Goal: Book appointment/travel/reservation

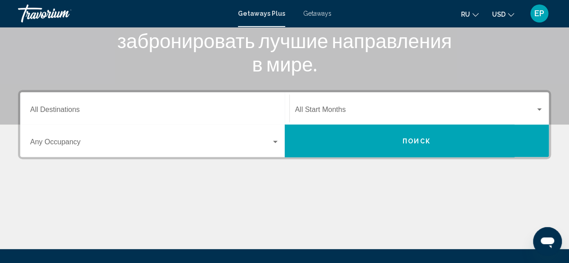
scroll to position [145, 0]
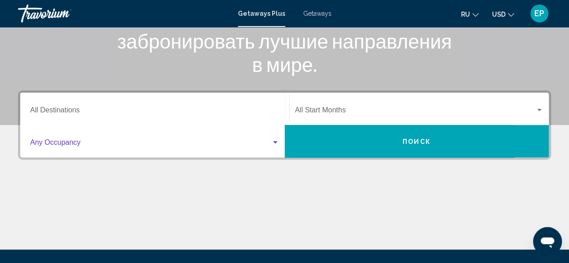
click at [274, 144] on div "Search widget" at bounding box center [275, 142] width 8 height 7
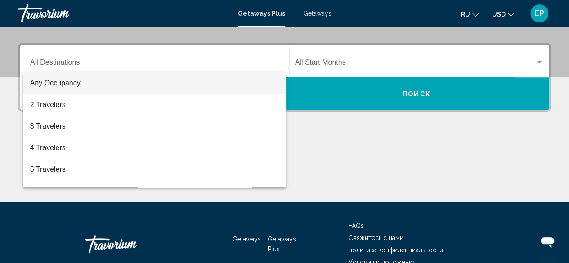
scroll to position [206, 0]
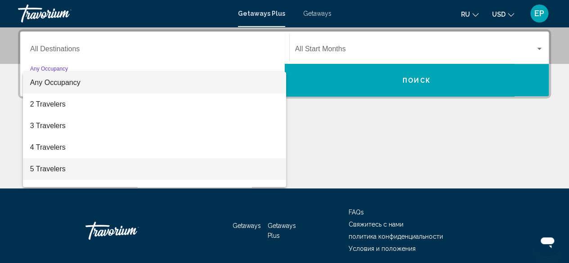
click at [257, 174] on span "5 Travelers" at bounding box center [154, 169] width 249 height 22
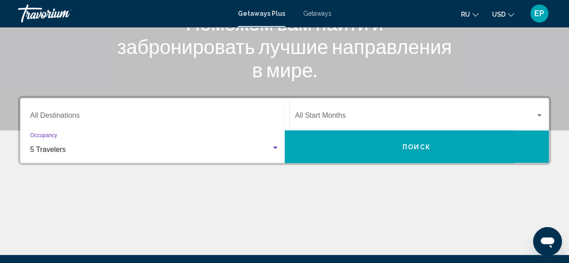
click at [411, 118] on span "Search widget" at bounding box center [415, 117] width 241 height 8
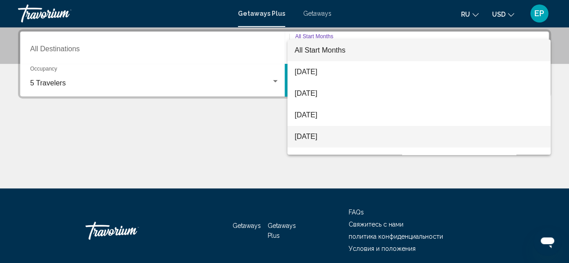
click at [380, 135] on span "[DATE]" at bounding box center [419, 137] width 249 height 22
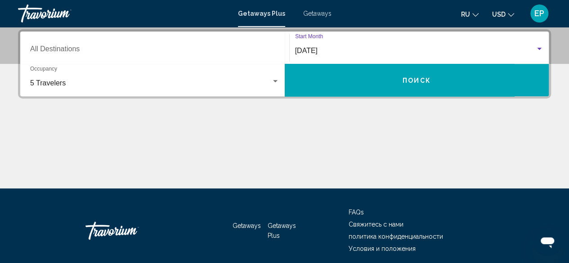
click at [411, 82] on span "Поиск" at bounding box center [417, 80] width 28 height 7
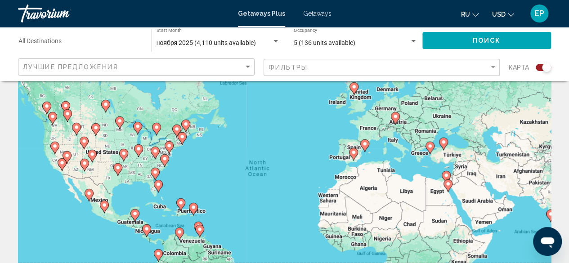
scroll to position [43, 0]
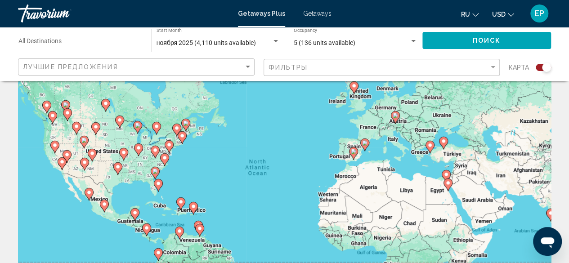
click at [162, 157] on image "Main content" at bounding box center [164, 157] width 5 height 5
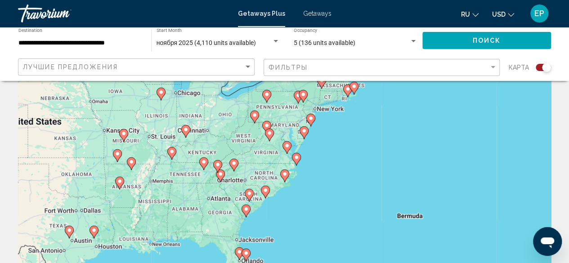
click at [265, 192] on image "Main content" at bounding box center [265, 190] width 5 height 5
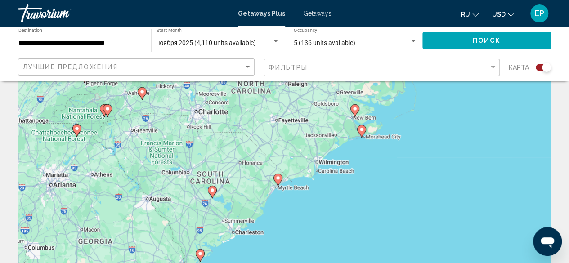
click at [280, 180] on image "Main content" at bounding box center [277, 177] width 5 height 5
type input "**********"
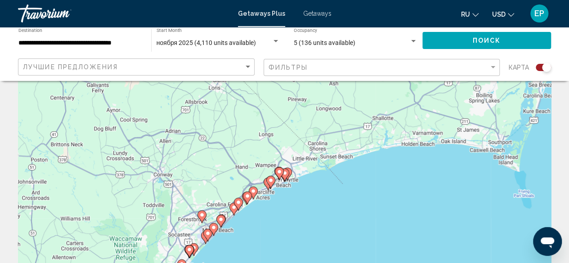
click at [254, 192] on image "Main content" at bounding box center [253, 191] width 5 height 5
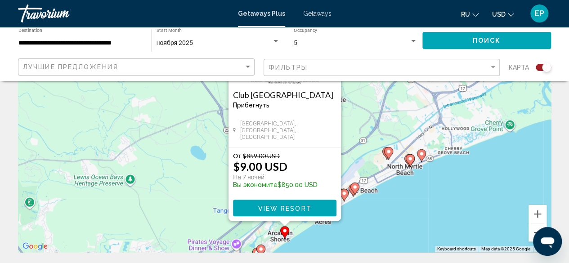
scroll to position [108, 0]
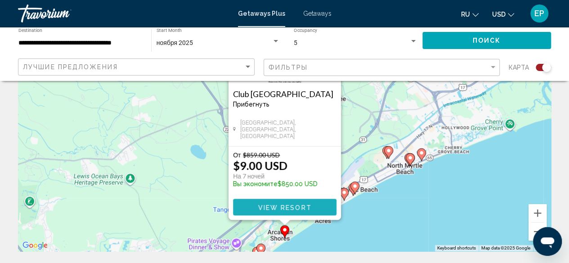
click at [293, 204] on span "View Resort" at bounding box center [285, 207] width 54 height 7
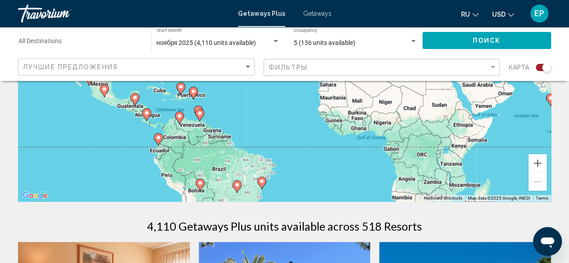
scroll to position [161, 0]
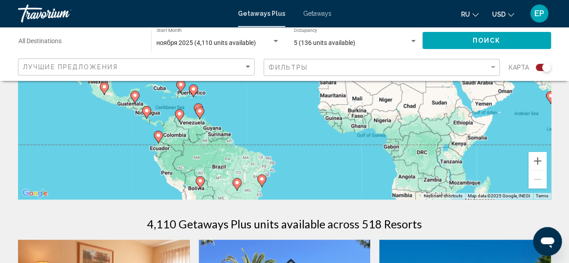
click at [238, 181] on image "Main content" at bounding box center [236, 182] width 5 height 5
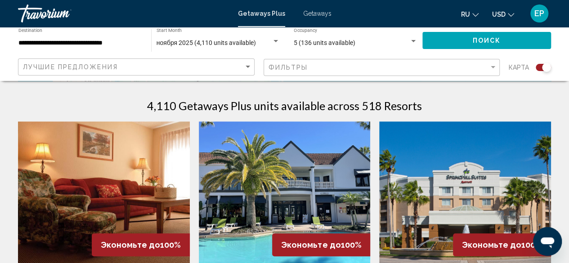
scroll to position [0, 0]
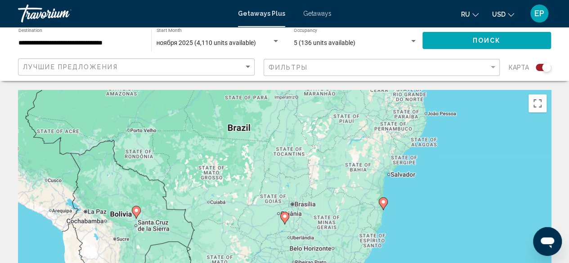
click at [537, 11] on span "EP" at bounding box center [540, 13] width 10 height 9
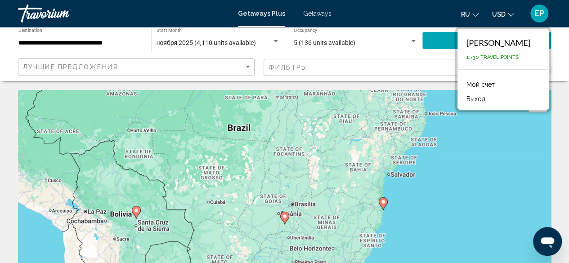
click at [537, 11] on span "EP" at bounding box center [540, 13] width 10 height 9
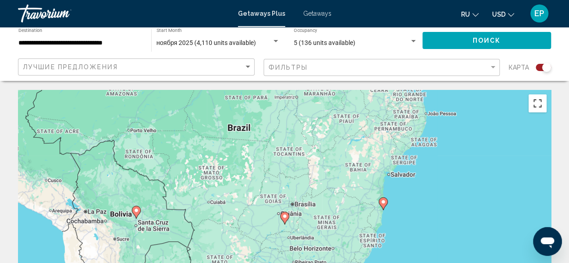
click at [534, 106] on button "Toggle fullscreen view" at bounding box center [538, 103] width 18 height 18
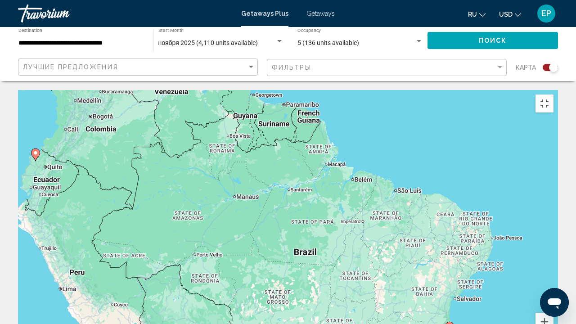
drag, startPoint x: 332, startPoint y: 166, endPoint x: 395, endPoint y: 295, distance: 143.3
click at [395, 263] on div "To navigate, press the arrow keys. To activate drag with keyboard, press Alt + …" at bounding box center [288, 225] width 540 height 270
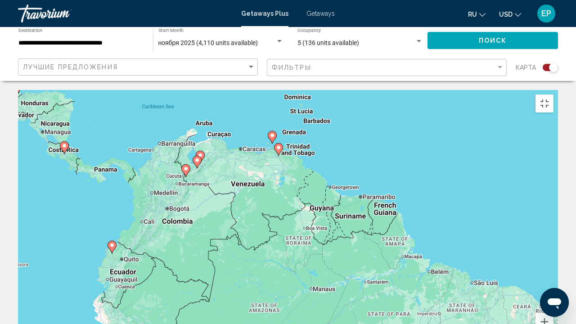
drag, startPoint x: 320, startPoint y: 186, endPoint x: 399, endPoint y: 283, distance: 124.7
click at [399, 263] on div "To navigate, press the arrow keys. To activate drag with keyboard, press Alt + …" at bounding box center [288, 225] width 540 height 270
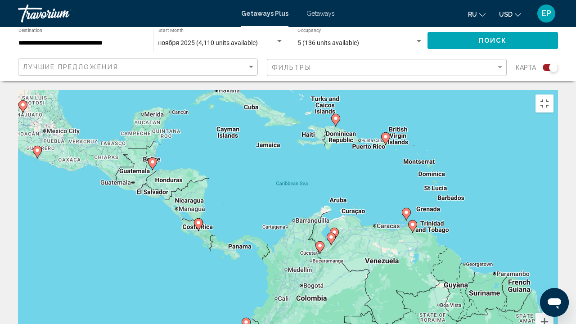
drag, startPoint x: 337, startPoint y: 160, endPoint x: 472, endPoint y: 236, distance: 153.9
click at [472, 236] on div "To navigate, press the arrow keys. To activate drag with keyboard, press Alt + …" at bounding box center [288, 225] width 540 height 270
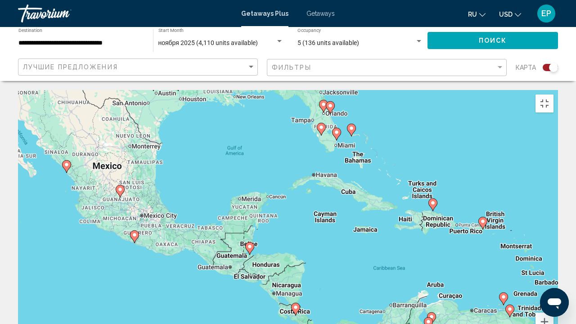
drag, startPoint x: 308, startPoint y: 199, endPoint x: 406, endPoint y: 283, distance: 129.5
click at [406, 263] on div "To navigate, press the arrow keys. To activate drag with keyboard, press Alt + …" at bounding box center [288, 225] width 540 height 270
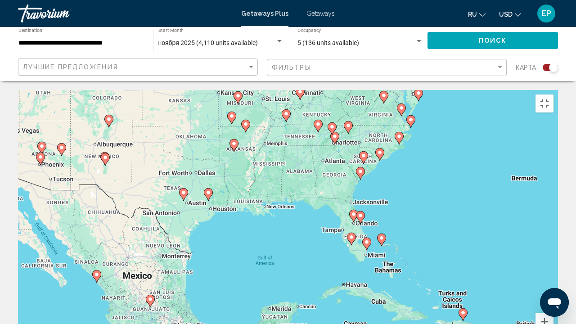
drag, startPoint x: 387, startPoint y: 118, endPoint x: 417, endPoint y: 229, distance: 114.6
click at [417, 229] on div "To navigate, press the arrow keys. To activate drag with keyboard, press Alt + …" at bounding box center [288, 225] width 540 height 270
click at [367, 239] on image "Main content" at bounding box center [366, 241] width 5 height 5
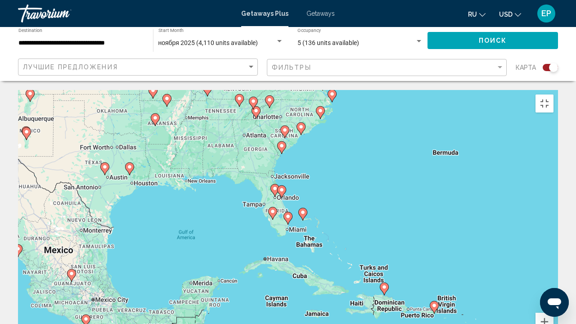
click at [284, 211] on gmp-advanced-marker "Main content" at bounding box center [287, 217] width 9 height 13
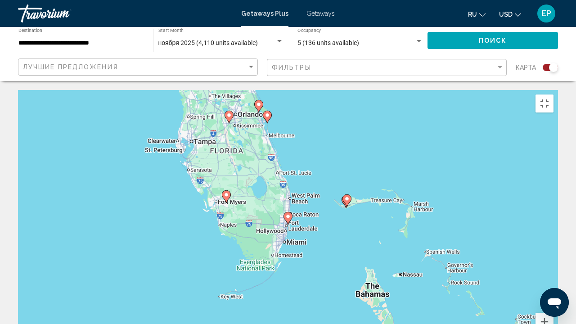
click at [287, 214] on image "Main content" at bounding box center [287, 216] width 5 height 5
type input "**********"
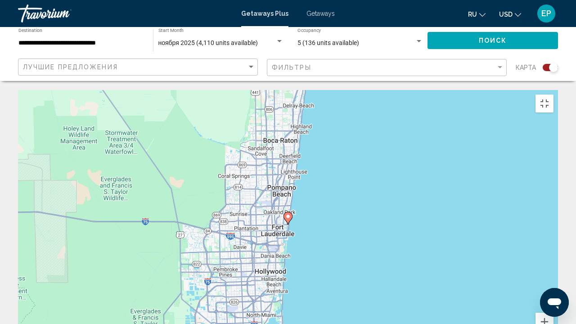
click at [287, 214] on image "Main content" at bounding box center [287, 216] width 5 height 5
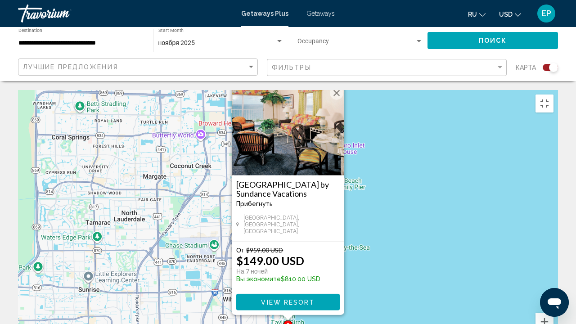
click at [303, 263] on span "View Resort" at bounding box center [288, 302] width 54 height 7
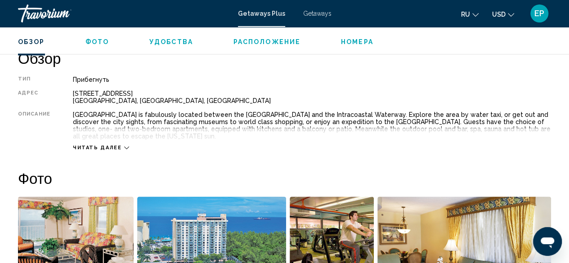
scroll to position [452, 0]
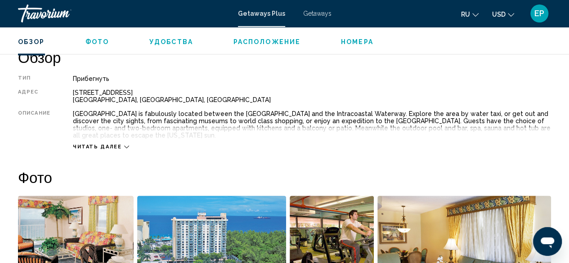
click at [121, 146] on div "Читать далее" at bounding box center [101, 147] width 56 height 6
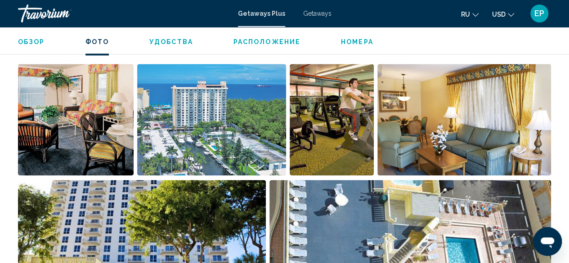
scroll to position [583, 0]
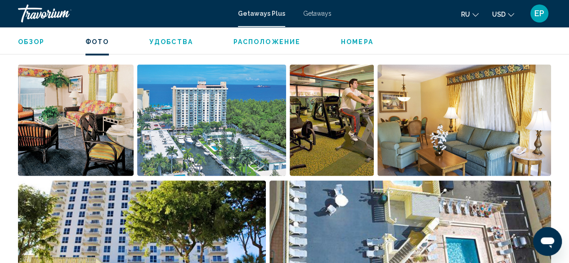
click at [311, 17] on span "Getaways" at bounding box center [317, 13] width 28 height 7
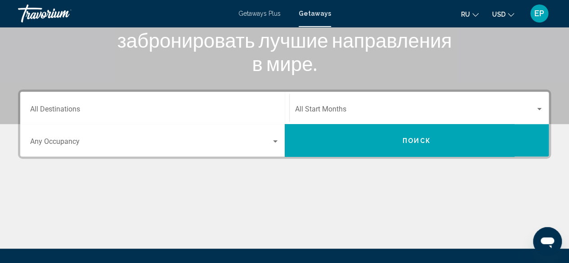
scroll to position [148, 0]
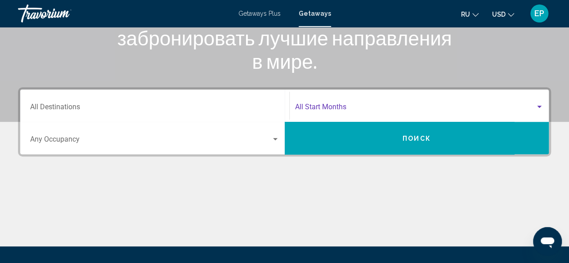
click at [346, 112] on span "Search widget" at bounding box center [415, 109] width 241 height 8
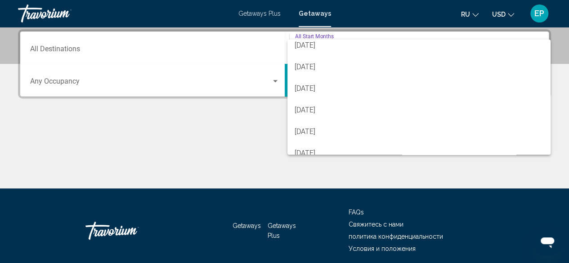
scroll to position [116, 0]
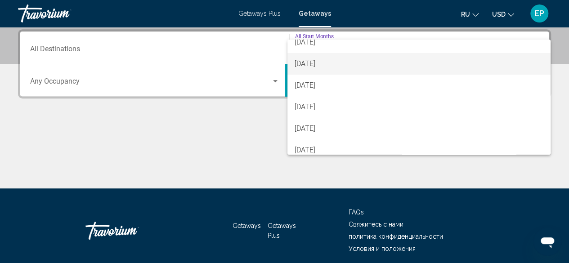
click at [335, 54] on span "[DATE]" at bounding box center [419, 64] width 249 height 22
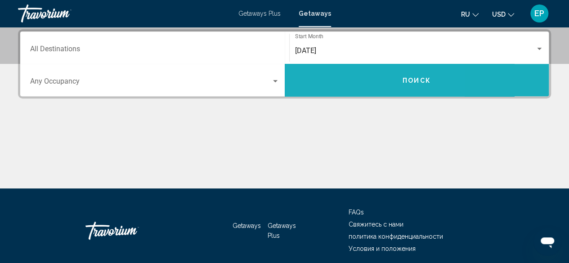
click at [336, 77] on button "Поиск" at bounding box center [417, 80] width 265 height 32
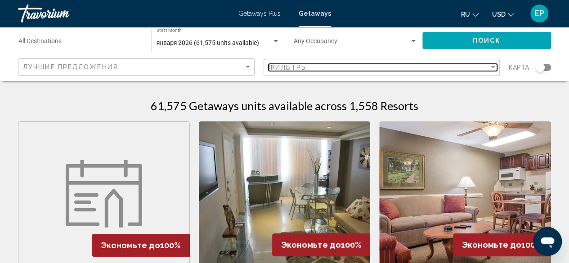
click at [288, 65] on span "Фильтры" at bounding box center [289, 67] width 40 height 7
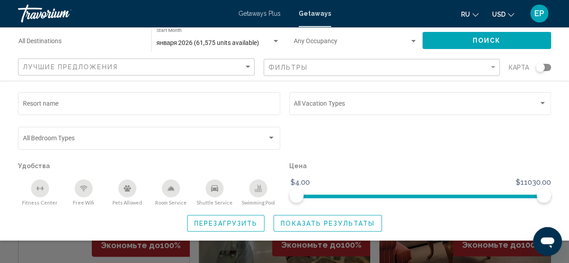
click at [542, 68] on div "Search widget" at bounding box center [540, 67] width 9 height 9
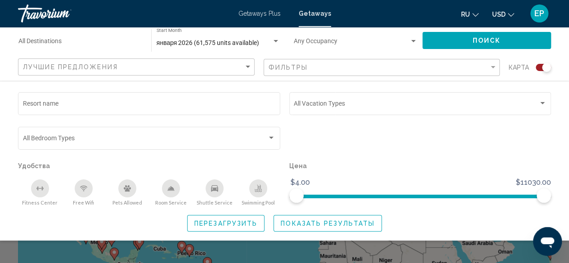
click at [431, 248] on div "Search widget" at bounding box center [284, 199] width 569 height 128
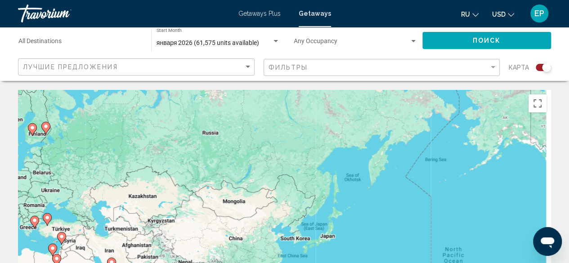
drag, startPoint x: 499, startPoint y: 161, endPoint x: 105, endPoint y: 193, distance: 395.9
click at [105, 193] on div "To activate drag with keyboard, press Alt + Enter. Once in keyboard drag state,…" at bounding box center [284, 225] width 533 height 270
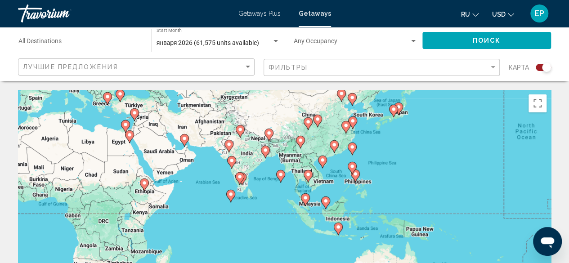
drag, startPoint x: 241, startPoint y: 208, endPoint x: 315, endPoint y: 81, distance: 146.9
click at [324, 160] on image "Main content" at bounding box center [322, 159] width 5 height 5
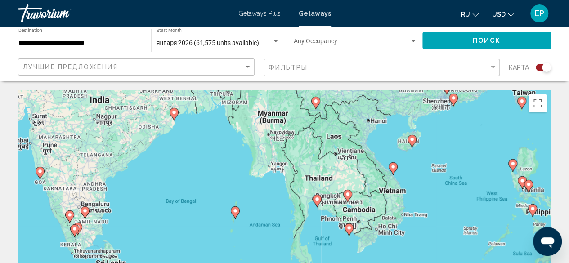
drag, startPoint x: 278, startPoint y: 189, endPoint x: 407, endPoint y: 110, distance: 151.2
click at [407, 110] on div "To activate drag with keyboard, press Alt + Enter. Once in keyboard drag state,…" at bounding box center [284, 225] width 533 height 270
click at [348, 228] on image "Main content" at bounding box center [348, 227] width 5 height 5
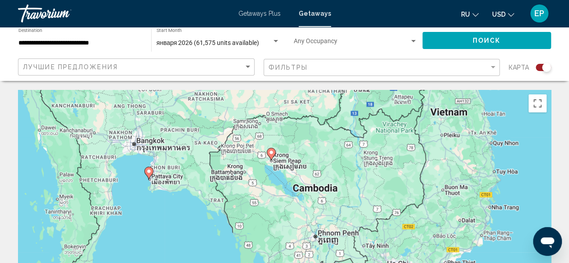
drag, startPoint x: 317, startPoint y: 146, endPoint x: 308, endPoint y: 218, distance: 72.6
click at [308, 218] on div "To navigate, press the arrow keys. To activate drag with keyboard, press Alt + …" at bounding box center [284, 225] width 533 height 270
click at [272, 153] on image "Main content" at bounding box center [271, 152] width 5 height 5
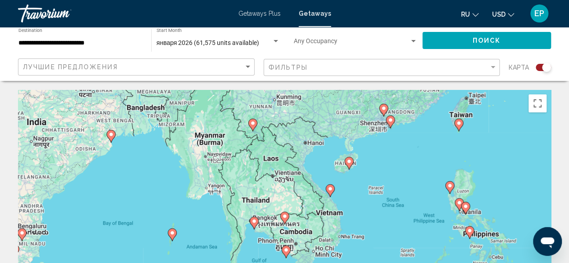
click at [253, 222] on image "Main content" at bounding box center [254, 221] width 5 height 5
type input "**********"
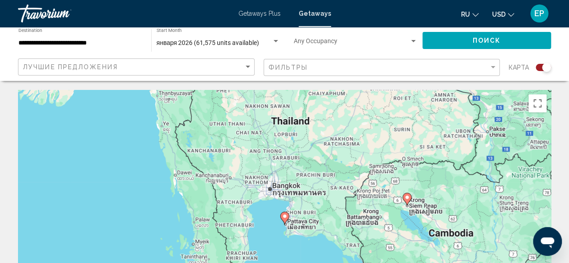
click at [286, 219] on icon "Main content" at bounding box center [284, 218] width 8 height 12
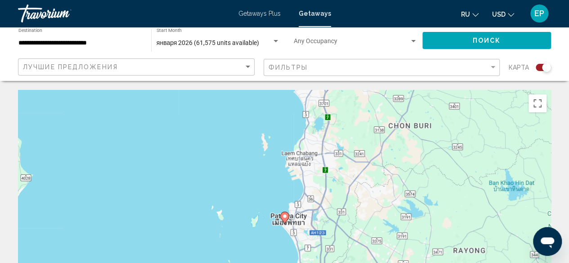
click at [283, 215] on image "Main content" at bounding box center [284, 216] width 5 height 5
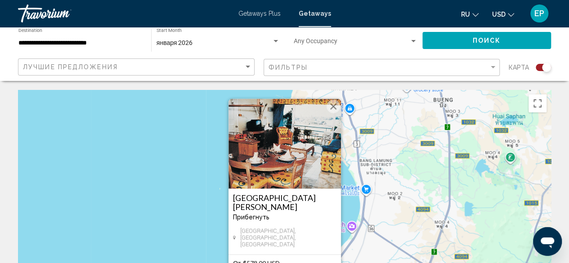
click at [291, 188] on img "Main content" at bounding box center [285, 144] width 112 height 90
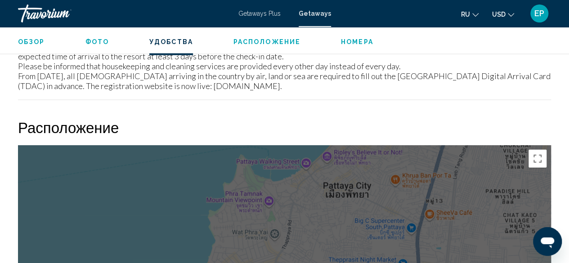
scroll to position [964, 0]
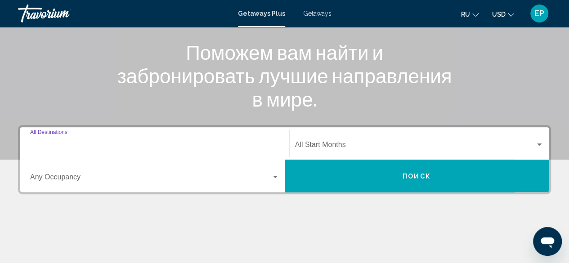
click at [168, 144] on input "Destination All Destinations" at bounding box center [154, 147] width 249 height 8
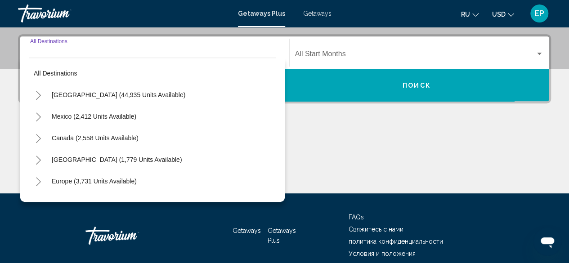
scroll to position [206, 0]
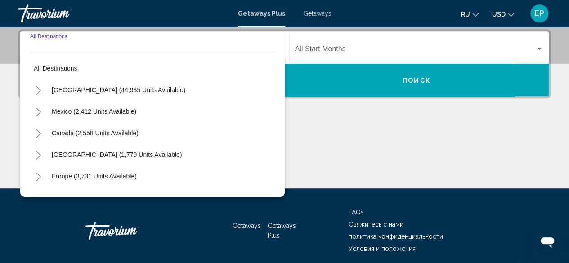
click at [98, 47] on input "Destination All Destinations" at bounding box center [154, 51] width 249 height 8
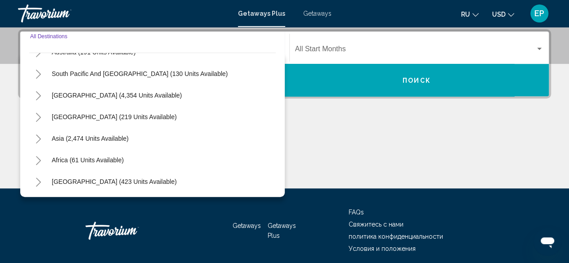
scroll to position [215, 0]
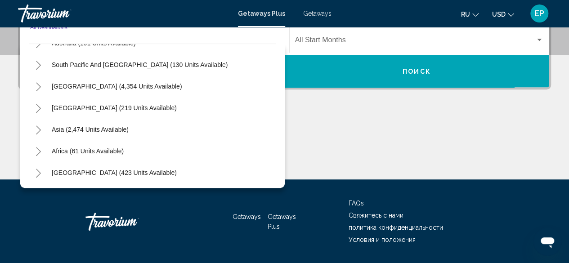
click at [36, 127] on icon "Toggle Asia (2,474 units available)" at bounding box center [38, 130] width 7 height 9
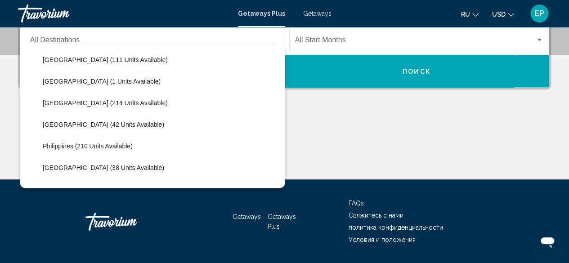
scroll to position [383, 0]
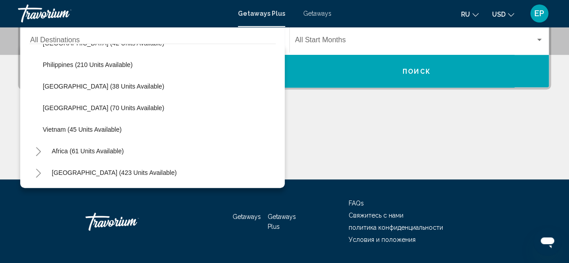
click at [40, 171] on icon "Toggle Middle East (423 units available)" at bounding box center [38, 173] width 5 height 9
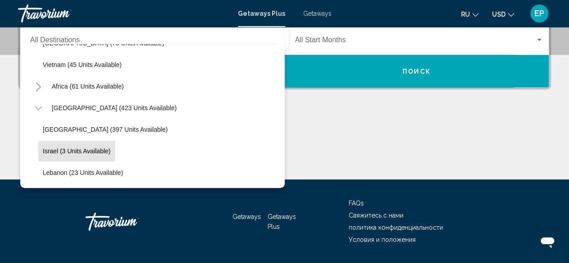
click at [74, 148] on span "Israel (3 units available)" at bounding box center [77, 151] width 68 height 7
type input "**********"
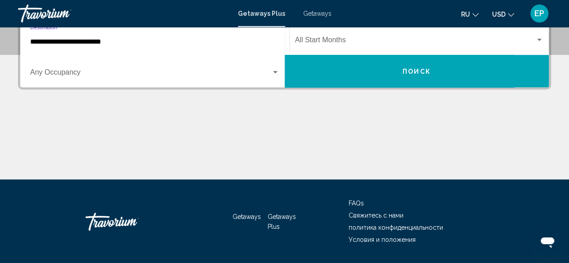
scroll to position [206, 0]
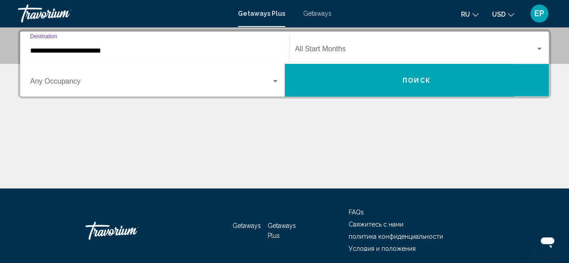
click at [373, 76] on button "Поиск" at bounding box center [417, 80] width 265 height 32
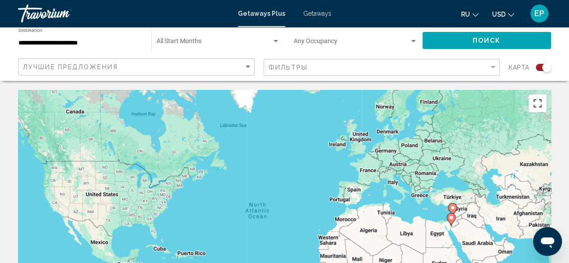
drag, startPoint x: 544, startPoint y: 106, endPoint x: 544, endPoint y: 145, distance: 39.1
click at [544, 106] on button "Toggle fullscreen view" at bounding box center [538, 103] width 18 height 18
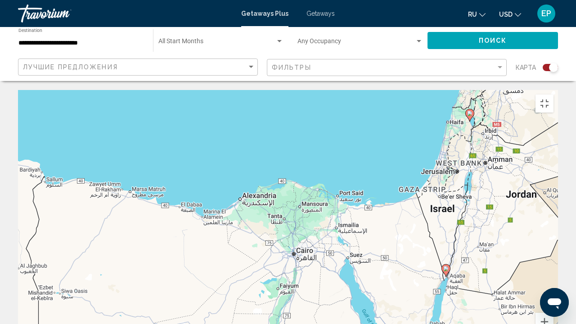
click at [471, 109] on icon "Main content" at bounding box center [470, 115] width 8 height 12
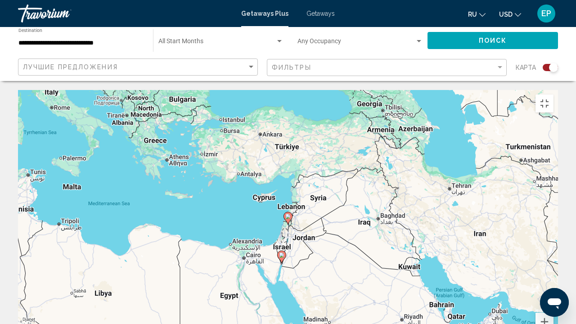
click at [289, 212] on icon "Main content" at bounding box center [288, 218] width 8 height 12
type input "**********"
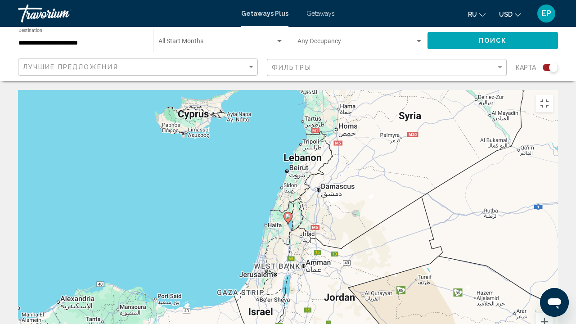
click at [289, 212] on icon "Main content" at bounding box center [288, 218] width 8 height 12
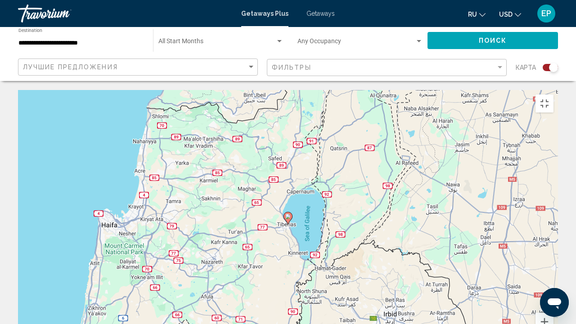
click at [289, 214] on image "Main content" at bounding box center [287, 216] width 5 height 5
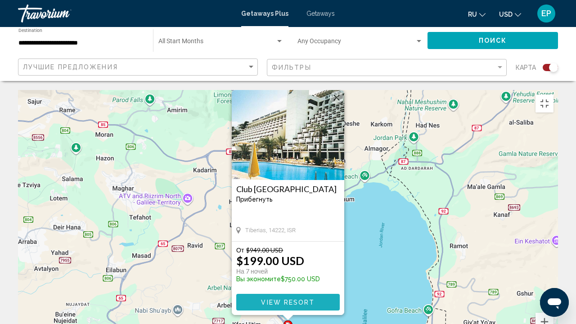
click at [279, 263] on span "View Resort" at bounding box center [288, 302] width 54 height 7
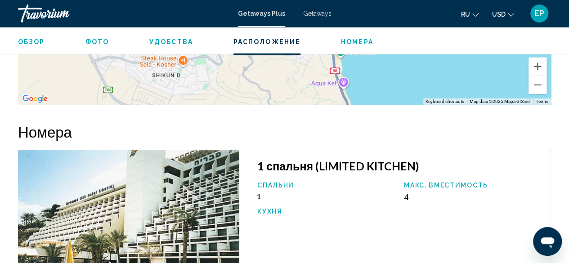
scroll to position [1398, 0]
